Goal: Transaction & Acquisition: Purchase product/service

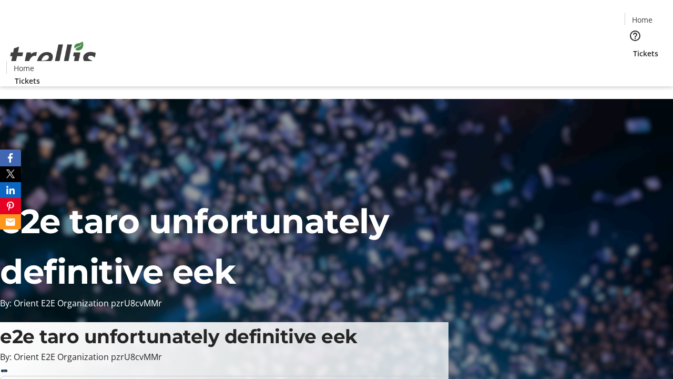
click at [633, 48] on span "Tickets" at bounding box center [645, 53] width 25 height 11
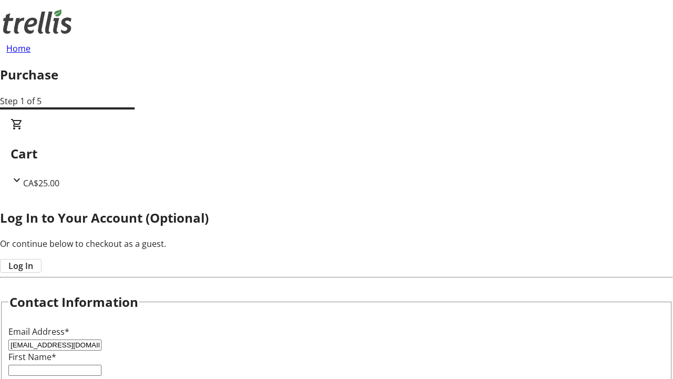
type input "[EMAIL_ADDRESS][DOMAIN_NAME]"
type input "Dallin"
type input "Kohler"
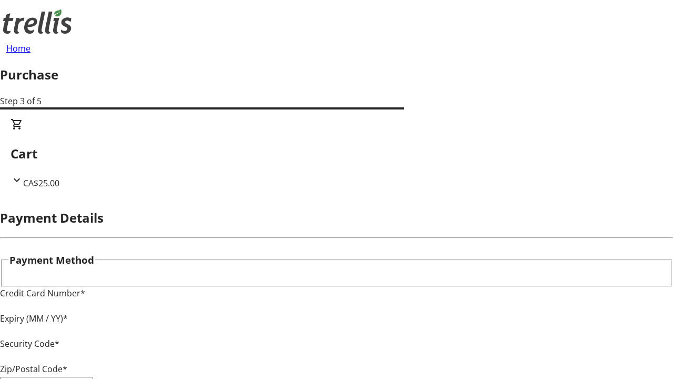
type input "V1Y 0C2"
